Goal: Information Seeking & Learning: Learn about a topic

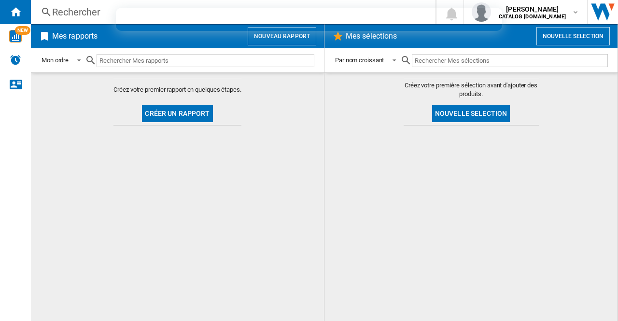
click at [83, 14] on div "Rechercher" at bounding box center [231, 12] width 358 height 14
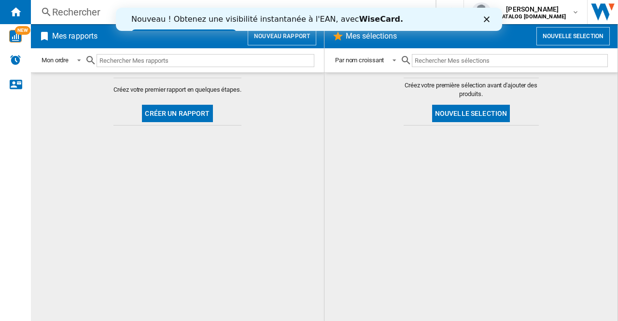
click at [483, 21] on div "Nouveau ! Obtenez une visibilité instantanée à l'EAN, avec [PERSON_NAME]. Essay…" at bounding box center [309, 27] width 386 height 30
click at [479, 21] on div "Nouveau ! Obtenez une visibilité instantanée à l'EAN, avec [PERSON_NAME]. Essay…" at bounding box center [309, 27] width 386 height 30
click at [486, 21] on icon "Fermer" at bounding box center [486, 19] width 6 height 6
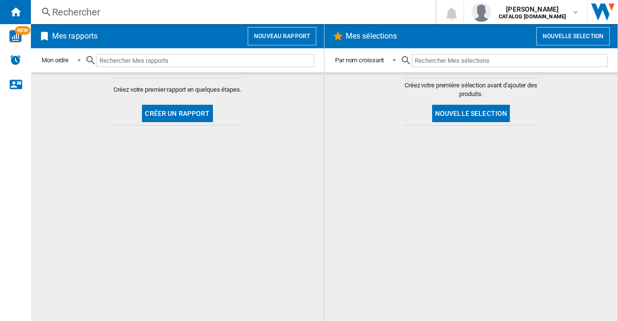
click at [241, 9] on div "Rechercher" at bounding box center [231, 12] width 358 height 14
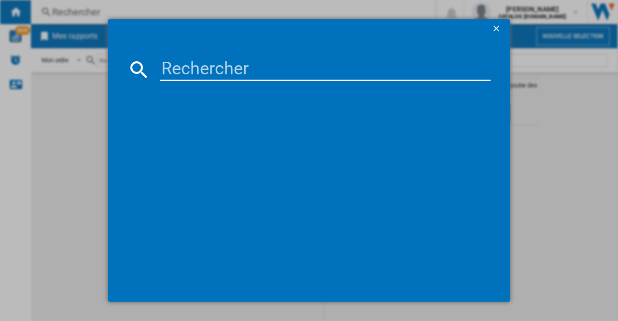
click at [211, 60] on input at bounding box center [325, 69] width 330 height 23
paste input "IS3157BL"
type input "IS3157BL"
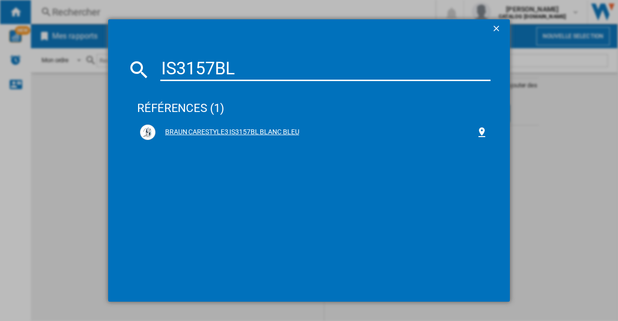
click at [232, 125] on div "BRAUN CARESTYLE3 IS3157BL BLANC BLEU" at bounding box center [313, 131] width 347 height 15
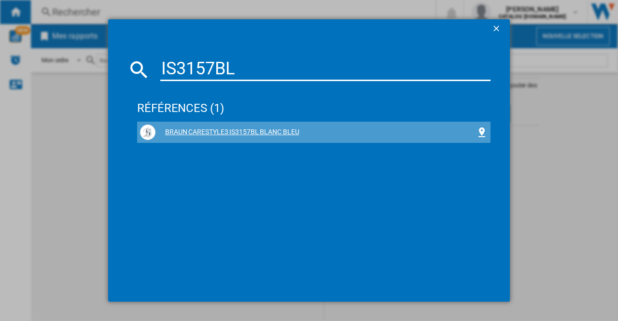
click at [223, 129] on div "BRAUN CARESTYLE3 IS3157BL BLANC BLEU" at bounding box center [315, 132] width 320 height 10
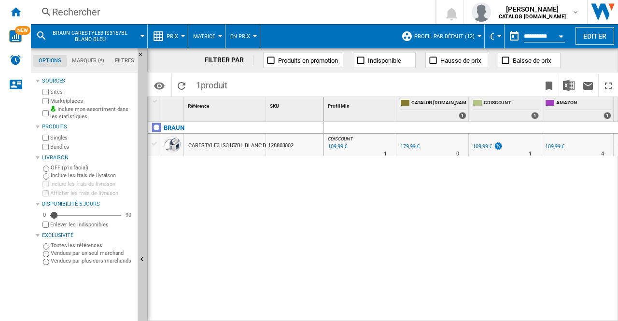
drag, startPoint x: 380, startPoint y: 218, endPoint x: 560, endPoint y: 222, distance: 180.0
click at [560, 222] on div "CDISCOUNT : FR CDISCOUNT -38.9 % 109,99 € % N/A 1 CDISCOUNT : FR CDISCOUNT 0.0 …" at bounding box center [471, 222] width 294 height 200
click at [271, 220] on div "BRAUN CARESTYLE3 IS3157BL BLANC BLEU 128803002" at bounding box center [236, 219] width 176 height 195
click at [209, 39] on span "Matrice" at bounding box center [204, 36] width 22 height 6
click at [169, 36] on md-backdrop at bounding box center [309, 160] width 618 height 321
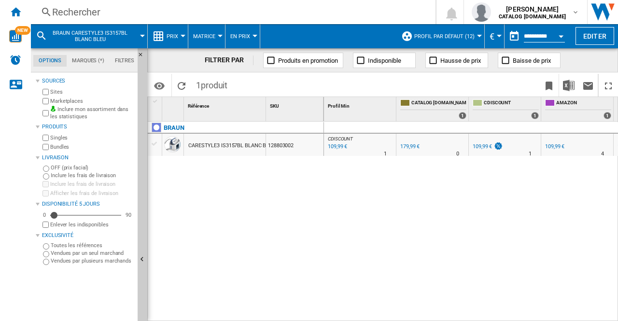
click at [166, 36] on span "Prix" at bounding box center [172, 36] width 12 height 6
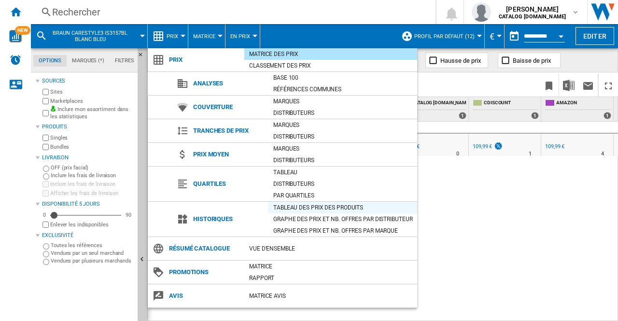
click at [303, 207] on div "Tableau des prix des produits" at bounding box center [342, 208] width 149 height 10
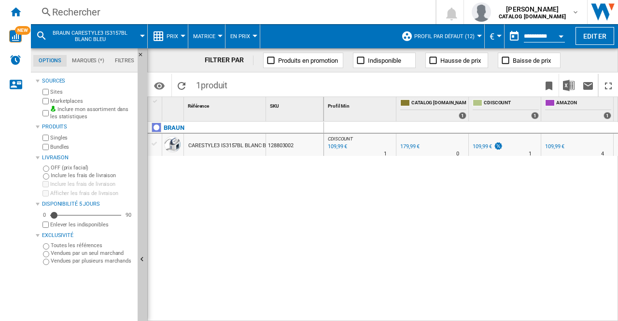
click at [176, 38] on span "Prix" at bounding box center [172, 36] width 12 height 6
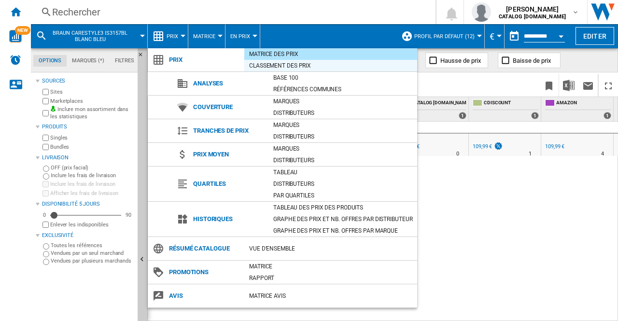
click at [272, 67] on div "Classement des prix" at bounding box center [330, 66] width 173 height 10
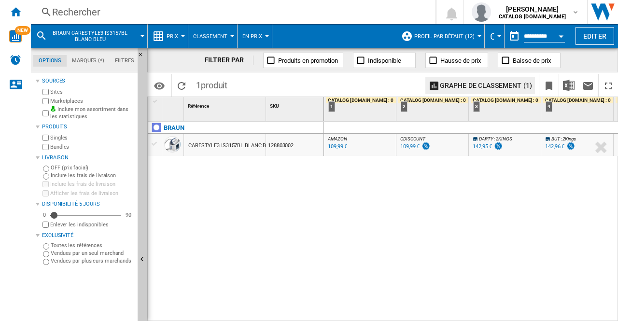
click at [226, 36] on button "Classement" at bounding box center [212, 36] width 39 height 24
click at [178, 36] on md-backdrop at bounding box center [309, 160] width 618 height 321
click at [178, 36] on button "Prix" at bounding box center [174, 36] width 16 height 24
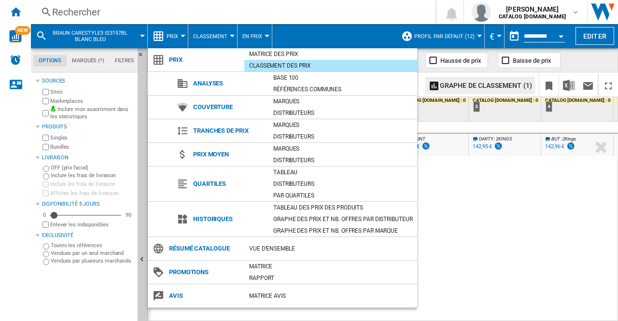
click at [268, 55] on div "Matrice des prix" at bounding box center [330, 54] width 173 height 10
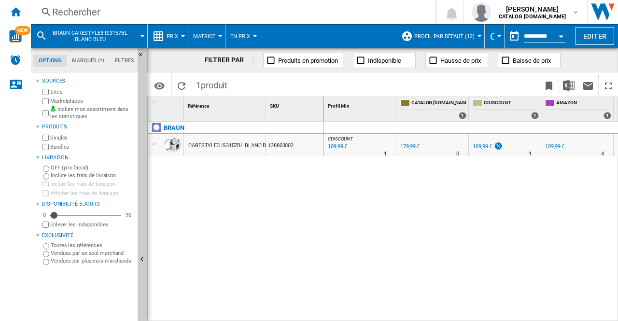
click at [237, 137] on div "CARESTYLE3 IS3157BL BLANC BLEU" at bounding box center [231, 146] width 87 height 22
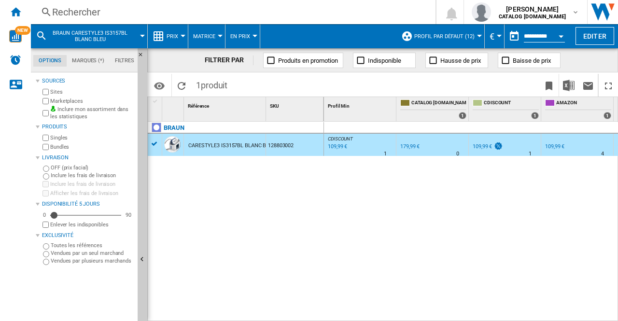
click at [325, 226] on div "CDISCOUNT : FR CDISCOUNT -38.9 % 109,99 € % N/A 1 CDISCOUNT : FR CDISCOUNT 0.0 …" at bounding box center [471, 222] width 294 height 200
click at [195, 32] on button "Matrice" at bounding box center [206, 36] width 27 height 24
click at [246, 36] on md-backdrop at bounding box center [309, 160] width 618 height 321
click at [247, 36] on span "En Prix" at bounding box center [240, 36] width 20 height 6
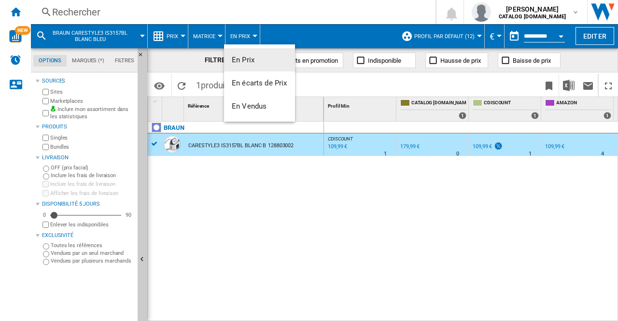
click at [15, 16] on md-backdrop at bounding box center [309, 160] width 618 height 321
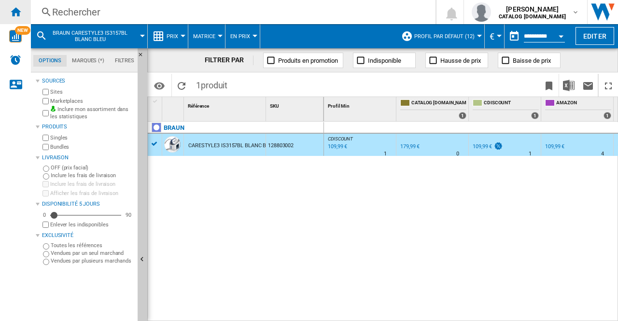
click at [16, 15] on ng-md-icon "Accueil" at bounding box center [16, 12] width 12 height 12
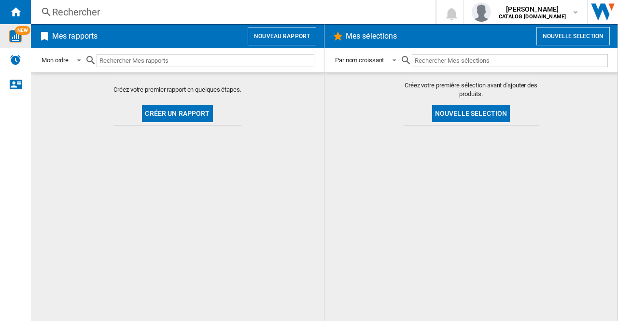
click at [15, 41] on img "WiseCard" at bounding box center [15, 36] width 13 height 13
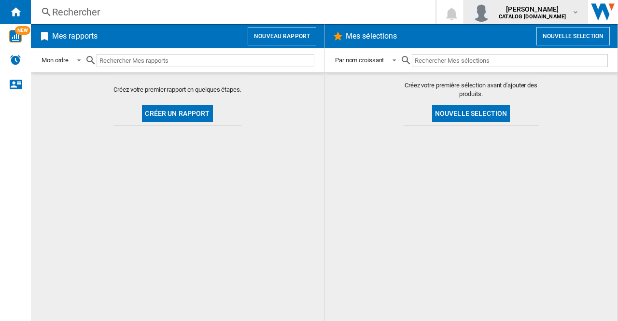
click at [548, 22] on button "[PERSON_NAME] CATALOG [DOMAIN_NAME]" at bounding box center [525, 12] width 123 height 24
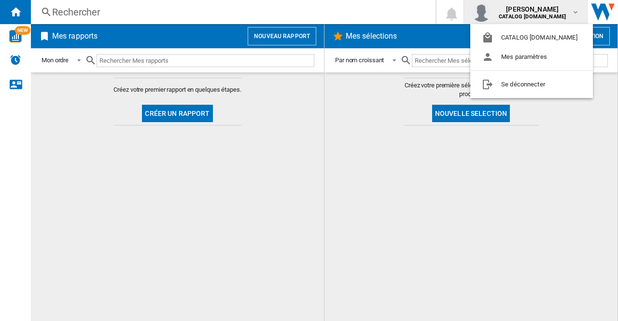
click at [154, 134] on md-backdrop at bounding box center [309, 160] width 618 height 321
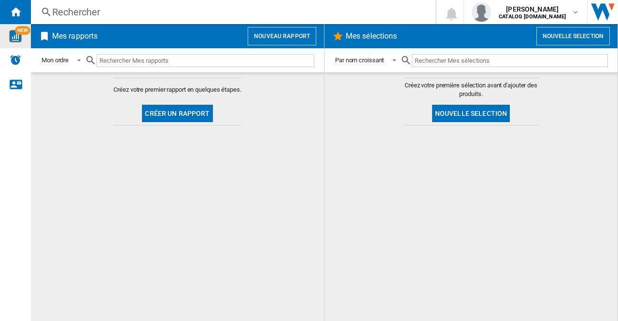
click at [14, 43] on div "NEW" at bounding box center [15, 36] width 31 height 24
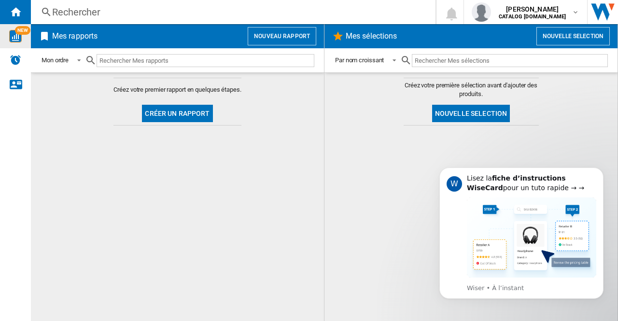
click at [11, 37] on img "WiseCard" at bounding box center [15, 36] width 13 height 13
click at [148, 7] on div "Rechercher" at bounding box center [231, 12] width 358 height 14
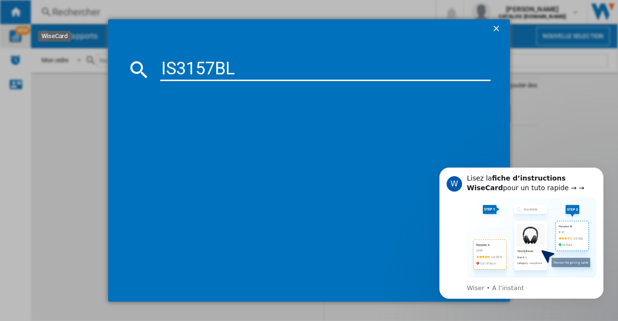
type input "IS3157BL"
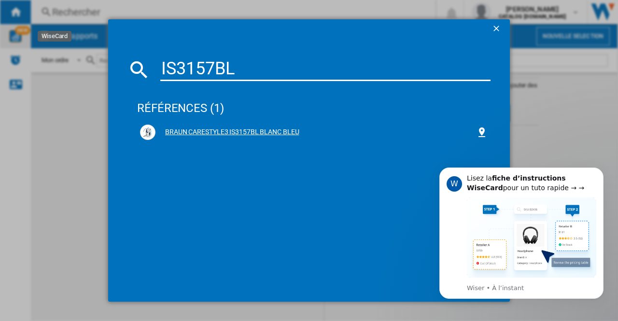
click at [192, 126] on div "BRAUN CARESTYLE3 IS3157BL BLANC BLEU" at bounding box center [313, 131] width 347 height 15
click at [601, 171] on icon "Dismiss notification" at bounding box center [600, 170] width 5 height 5
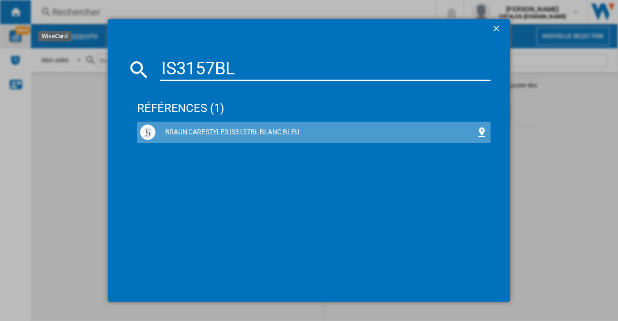
click at [209, 127] on div "BRAUN CARESTYLE3 IS3157BL BLANC BLEU" at bounding box center [315, 132] width 320 height 10
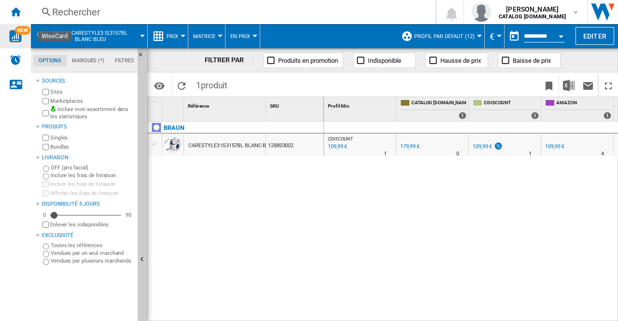
click at [218, 36] on div at bounding box center [220, 36] width 5 height 2
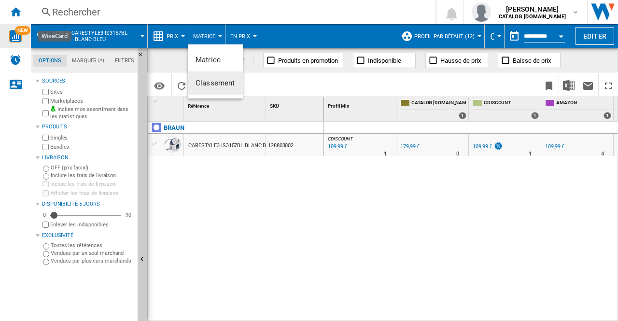
click at [214, 83] on span "Classement" at bounding box center [215, 83] width 40 height 9
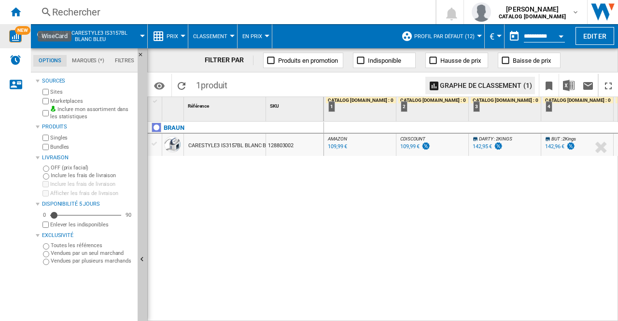
click at [177, 42] on button "Prix" at bounding box center [174, 36] width 16 height 24
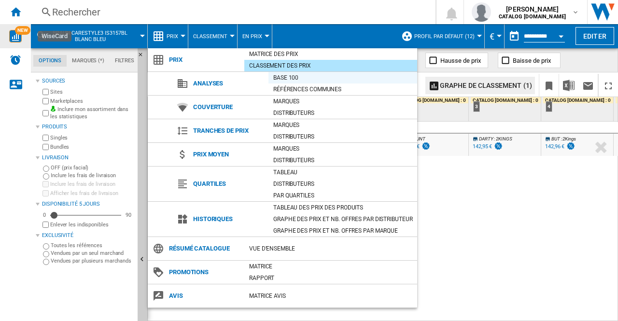
click at [278, 80] on div "Base 100" at bounding box center [342, 78] width 149 height 10
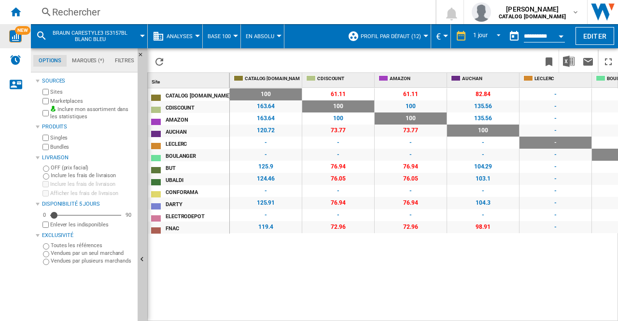
click at [216, 33] on span "Base 100" at bounding box center [218, 36] width 23 height 6
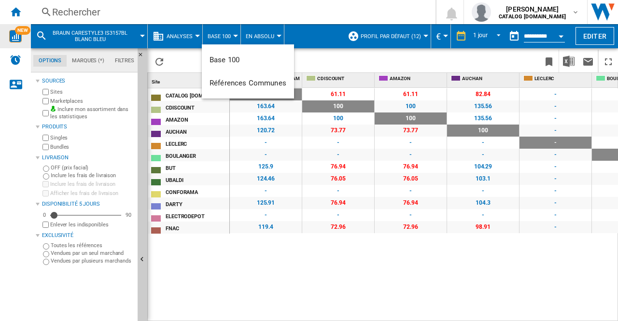
click at [187, 29] on md-backdrop at bounding box center [309, 160] width 618 height 321
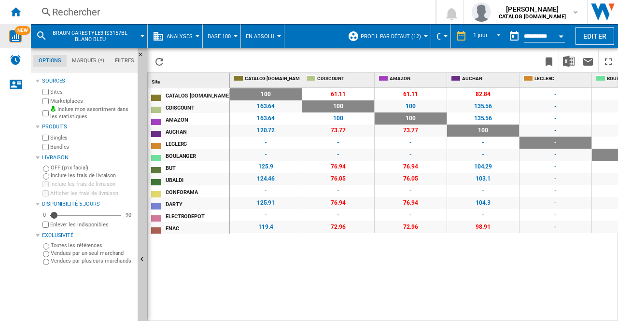
click at [186, 30] on button "Analyses" at bounding box center [181, 36] width 31 height 24
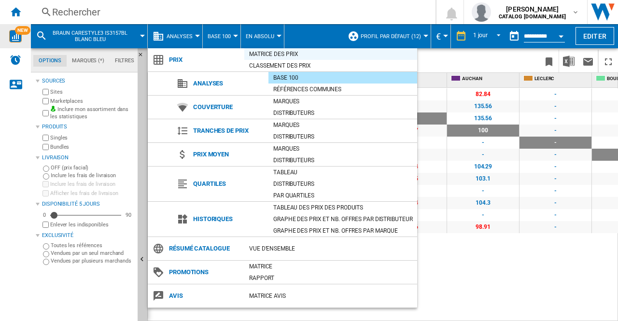
click at [274, 55] on div "Matrice des prix" at bounding box center [330, 54] width 173 height 10
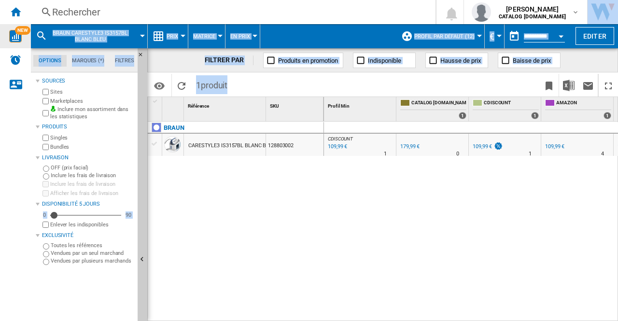
drag, startPoint x: 486, startPoint y: 181, endPoint x: 541, endPoint y: 175, distance: 55.3
click at [545, 175] on div "CDISCOUNT : FR CDISCOUNT -38.9 % 109,99 € % N/A 1 CDISCOUNT : FR CDISCOUNT 0.0 …" at bounding box center [471, 222] width 294 height 200
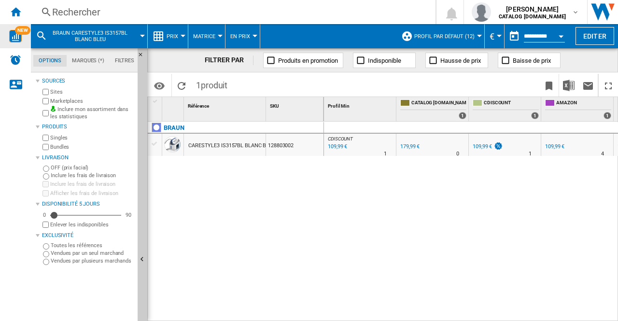
click at [536, 37] on input "**********" at bounding box center [543, 37] width 41 height 9
click at [555, 36] on button "Open calendar" at bounding box center [560, 34] width 17 height 17
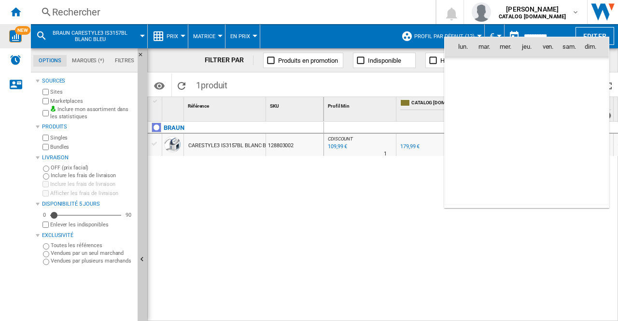
scroll to position [4602, 0]
click at [513, 33] on div at bounding box center [309, 160] width 618 height 321
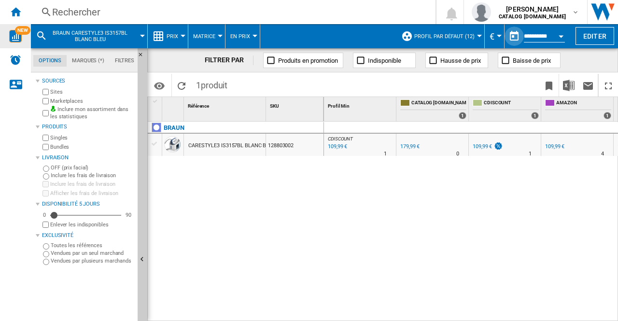
click at [513, 31] on button "button" at bounding box center [513, 36] width 19 height 19
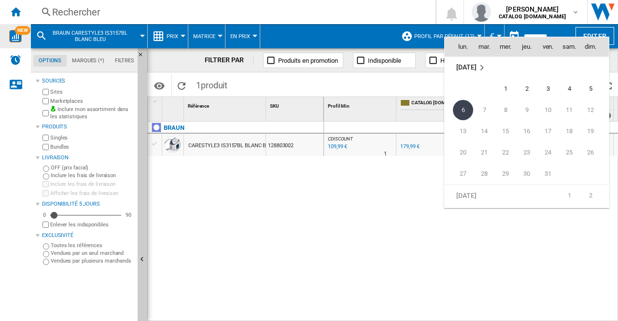
click at [535, 26] on div at bounding box center [309, 160] width 618 height 321
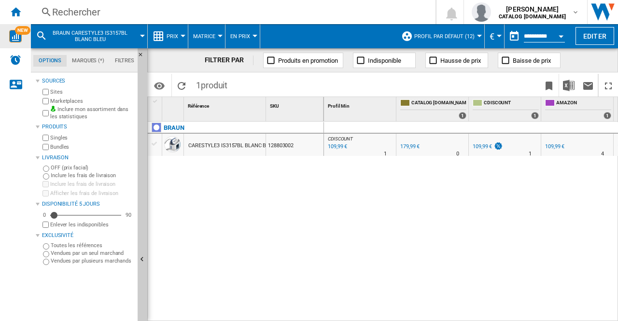
click at [501, 37] on md-menu "€ Argentin Peso Australian Dollar balboa Bolivia [GEOGRAPHIC_DATA] Bulgarian le…" at bounding box center [494, 36] width 20 height 24
click at [467, 33] on span "Profil par défaut (12)" at bounding box center [444, 36] width 60 height 6
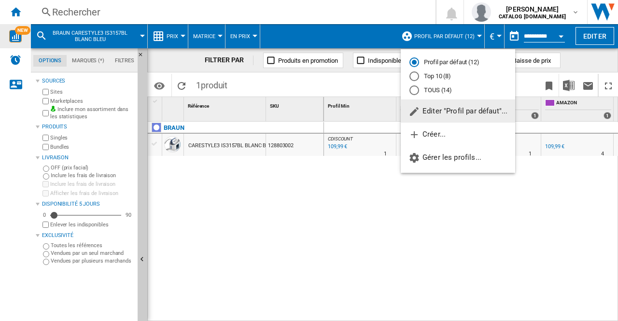
click at [517, 37] on md-backdrop at bounding box center [309, 160] width 618 height 321
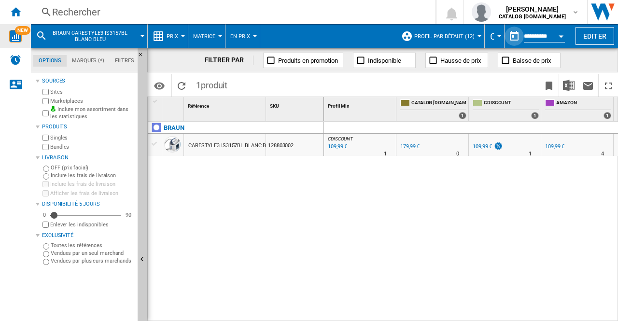
click at [522, 35] on md-datepicker "**********" at bounding box center [538, 36] width 69 height 19
click at [559, 37] on button "Open calendar" at bounding box center [560, 34] width 17 height 17
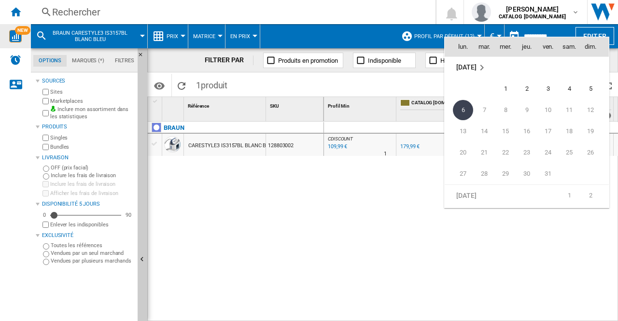
click at [341, 165] on div at bounding box center [309, 160] width 618 height 321
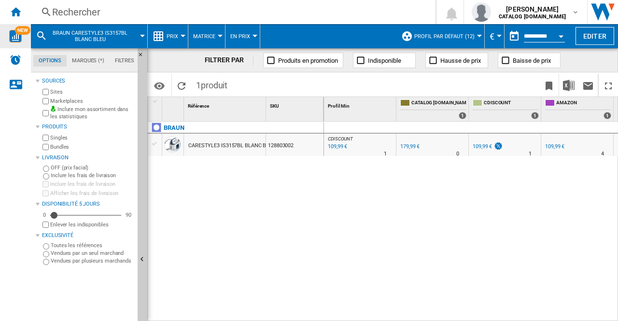
click at [206, 40] on button "Matrice" at bounding box center [206, 36] width 27 height 24
click at [247, 39] on md-backdrop at bounding box center [309, 160] width 618 height 321
click at [249, 38] on button "En Prix" at bounding box center [242, 36] width 25 height 24
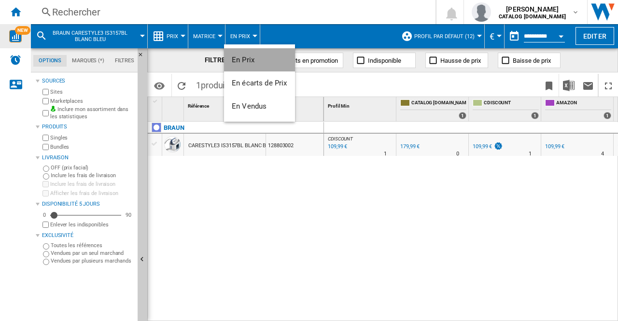
click at [263, 71] on button "En Prix" at bounding box center [259, 59] width 71 height 23
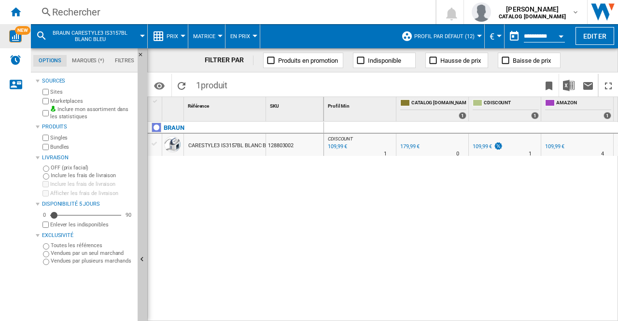
click at [193, 162] on div "BRAUN CARESTYLE3 IS3157BL BLANC BLEU 128803002" at bounding box center [236, 219] width 176 height 195
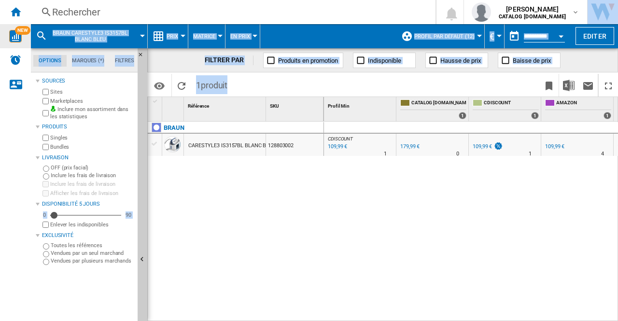
drag, startPoint x: 447, startPoint y: 242, endPoint x: 611, endPoint y: 240, distance: 164.0
click at [611, 240] on div "CDISCOUNT : FR CDISCOUNT -38.9 % 109,99 € % N/A 1 CDISCOUNT : FR CDISCOUNT 0.0 …" at bounding box center [471, 222] width 294 height 200
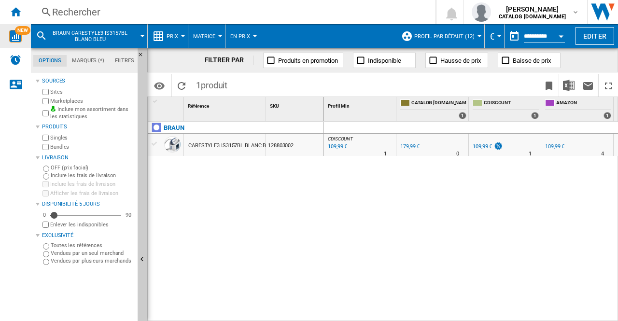
click at [70, 35] on span "BRAUN CARESTYLE3 IS3157BL BLANC BLEU" at bounding box center [90, 36] width 78 height 13
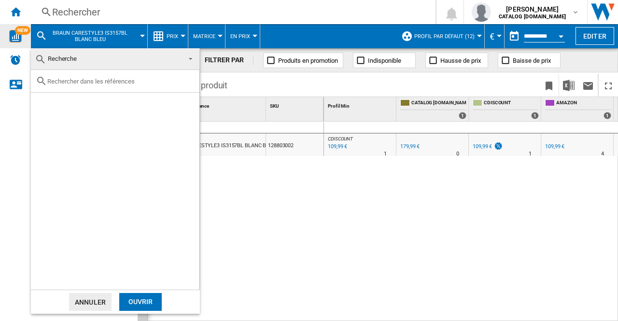
click at [232, 229] on md-backdrop at bounding box center [309, 160] width 618 height 321
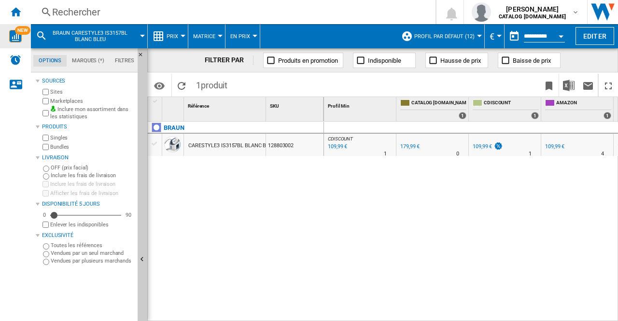
click at [208, 37] on span "Matrice" at bounding box center [204, 36] width 22 height 6
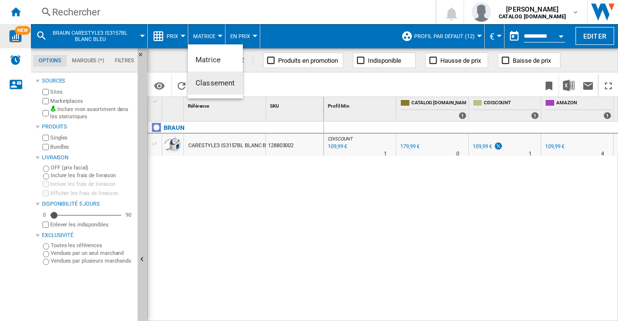
click at [210, 77] on button "Classement" at bounding box center [215, 82] width 55 height 23
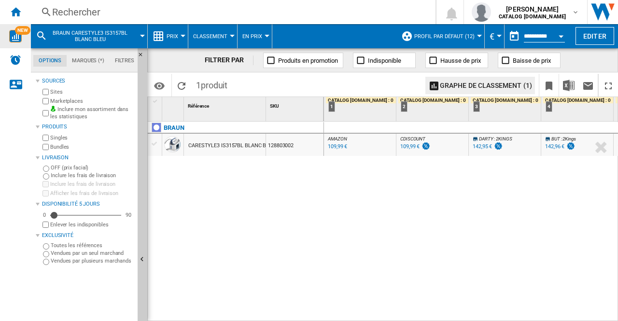
click at [253, 31] on button "En Prix" at bounding box center [254, 36] width 25 height 24
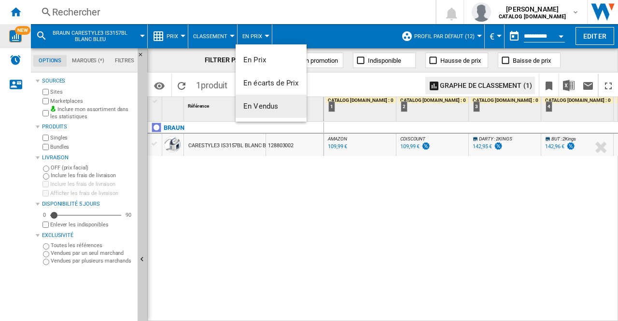
click at [93, 64] on md-backdrop at bounding box center [309, 160] width 618 height 321
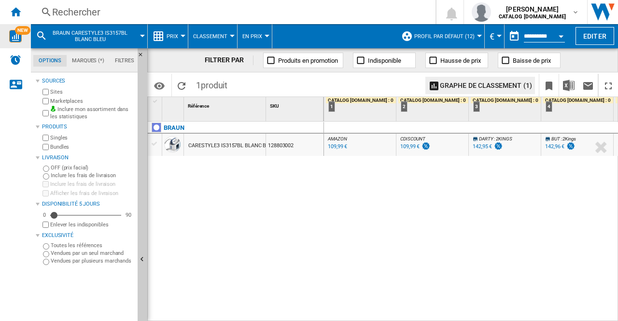
click at [93, 61] on md-tab-item "Marques (*)" at bounding box center [88, 61] width 43 height 12
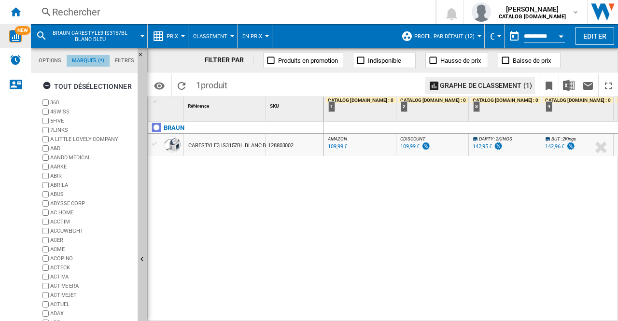
scroll to position [37, 0]
click at [44, 58] on md-tab-item "Options" at bounding box center [49, 61] width 33 height 12
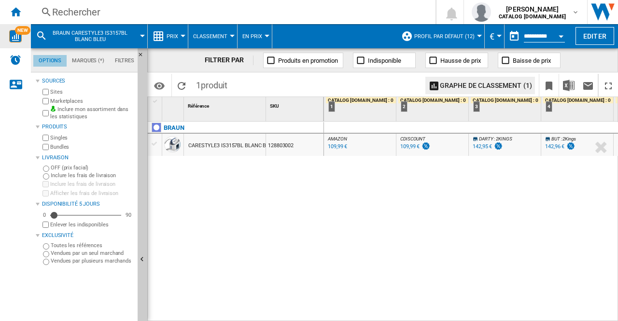
scroll to position [11, 0]
click at [440, 163] on div "AMAZON : FR AMAZON -38.9 % 109,99 € % N/A AMAZON : FR AMAZON CDISCOUNT : FR CDI…" at bounding box center [471, 222] width 294 height 200
click at [179, 33] on button "Prix" at bounding box center [174, 36] width 16 height 24
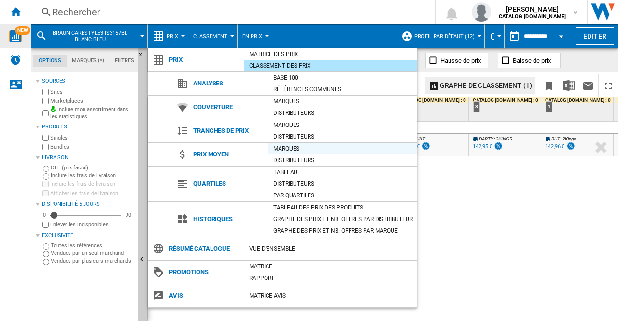
click at [289, 150] on div "Marques" at bounding box center [342, 149] width 149 height 10
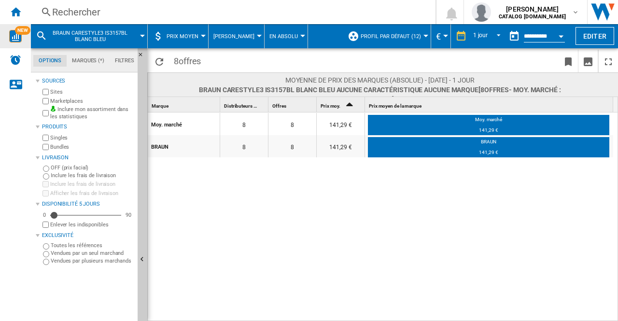
click at [177, 33] on span "Prix moyen" at bounding box center [182, 36] width 32 height 6
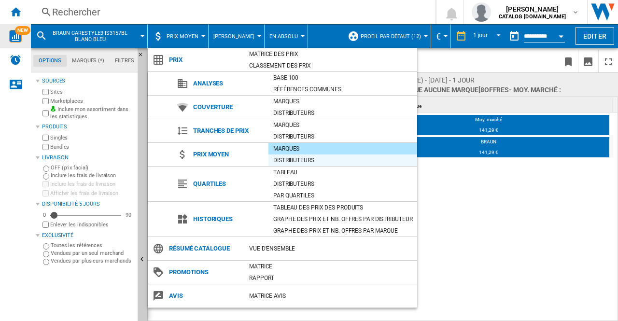
click at [282, 157] on div "Distributeurs" at bounding box center [342, 160] width 149 height 10
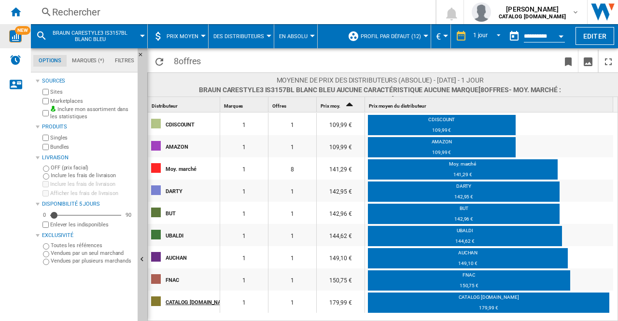
click at [209, 299] on div "CATALOG [DOMAIN_NAME]" at bounding box center [192, 301] width 54 height 20
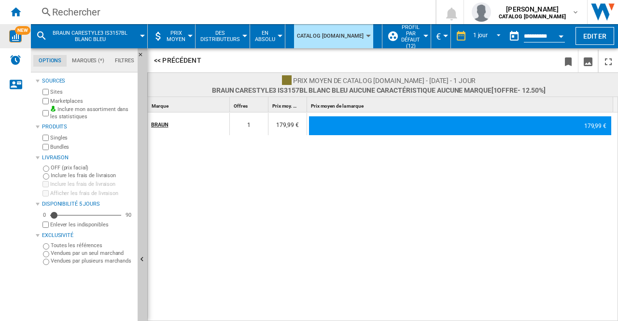
click at [160, 116] on div "BRAUN" at bounding box center [190, 124] width 78 height 20
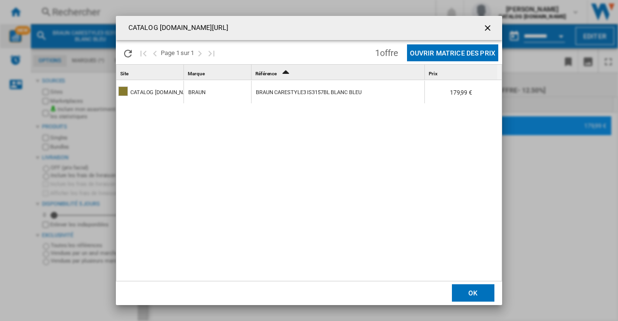
click at [492, 27] on ng-md-icon "getI18NText('BUTTONS.CLOSE_DIALOG')" at bounding box center [488, 29] width 12 height 12
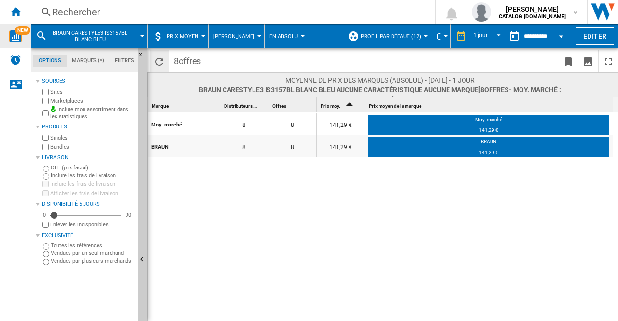
click at [163, 62] on ng-md-icon "Recharger" at bounding box center [159, 62] width 12 height 12
click at [159, 32] on ng-md-icon at bounding box center [158, 36] width 12 height 12
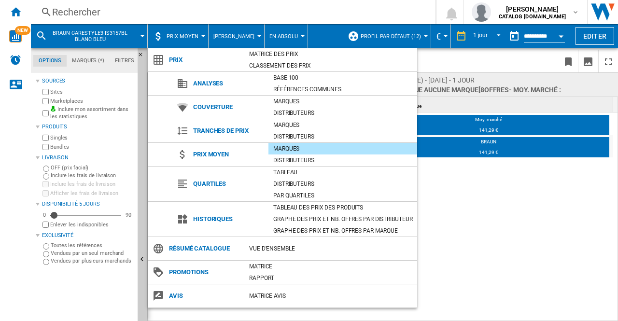
click at [283, 144] on div "Marques" at bounding box center [342, 149] width 149 height 10
click at [283, 159] on div "Distributeurs" at bounding box center [342, 160] width 149 height 10
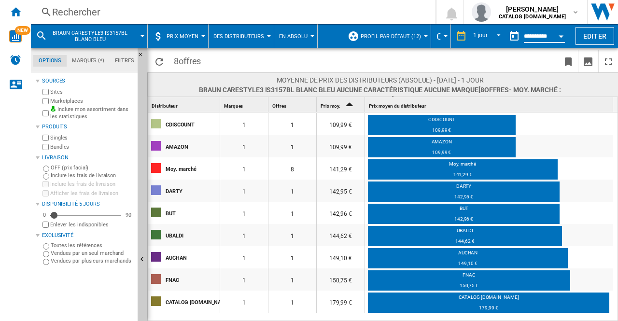
click at [532, 39] on input "**********" at bounding box center [543, 37] width 41 height 9
click at [561, 37] on div "Open calendar" at bounding box center [560, 36] width 5 height 2
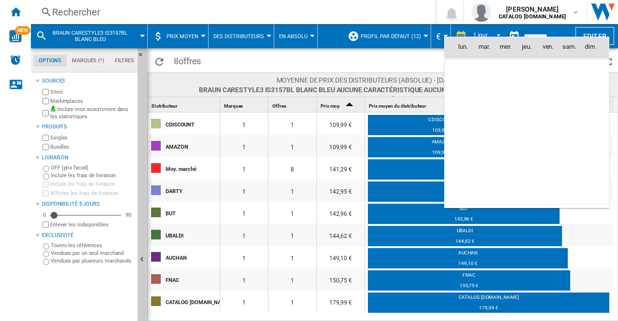
scroll to position [4602, 0]
click at [590, 191] on td "2" at bounding box center [593, 195] width 29 height 22
click at [361, 55] on div at bounding box center [309, 160] width 618 height 321
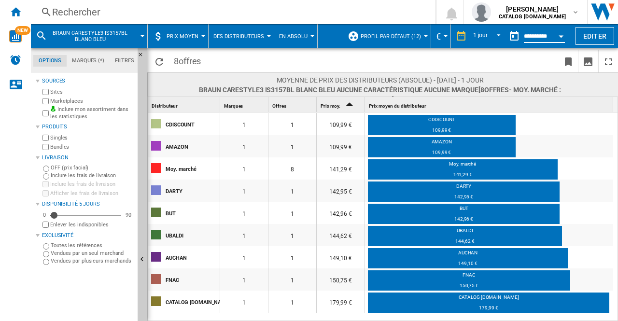
click at [541, 41] on input "**********" at bounding box center [543, 37] width 41 height 9
drag, startPoint x: 56, startPoint y: 215, endPoint x: 32, endPoint y: 212, distance: 24.4
click at [32, 212] on md-tab-content "Sources Sites Marketplaces Inclure mon assortiment dans les statistiques Produi…" at bounding box center [89, 196] width 116 height 248
click at [414, 103] on span "Prix moyen du distributeur" at bounding box center [397, 105] width 57 height 5
click at [412, 104] on span "Prix moyen du distributeur" at bounding box center [397, 105] width 57 height 5
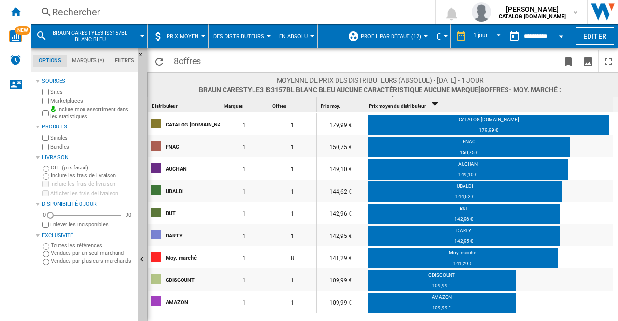
click at [427, 103] on icon "Sort Descending" at bounding box center [434, 104] width 16 height 14
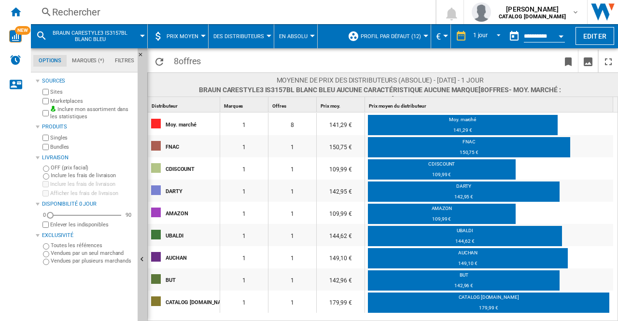
click at [427, 103] on div "Prix moyen du distributeur 1" at bounding box center [490, 104] width 246 height 15
